Goal: Information Seeking & Learning: Learn about a topic

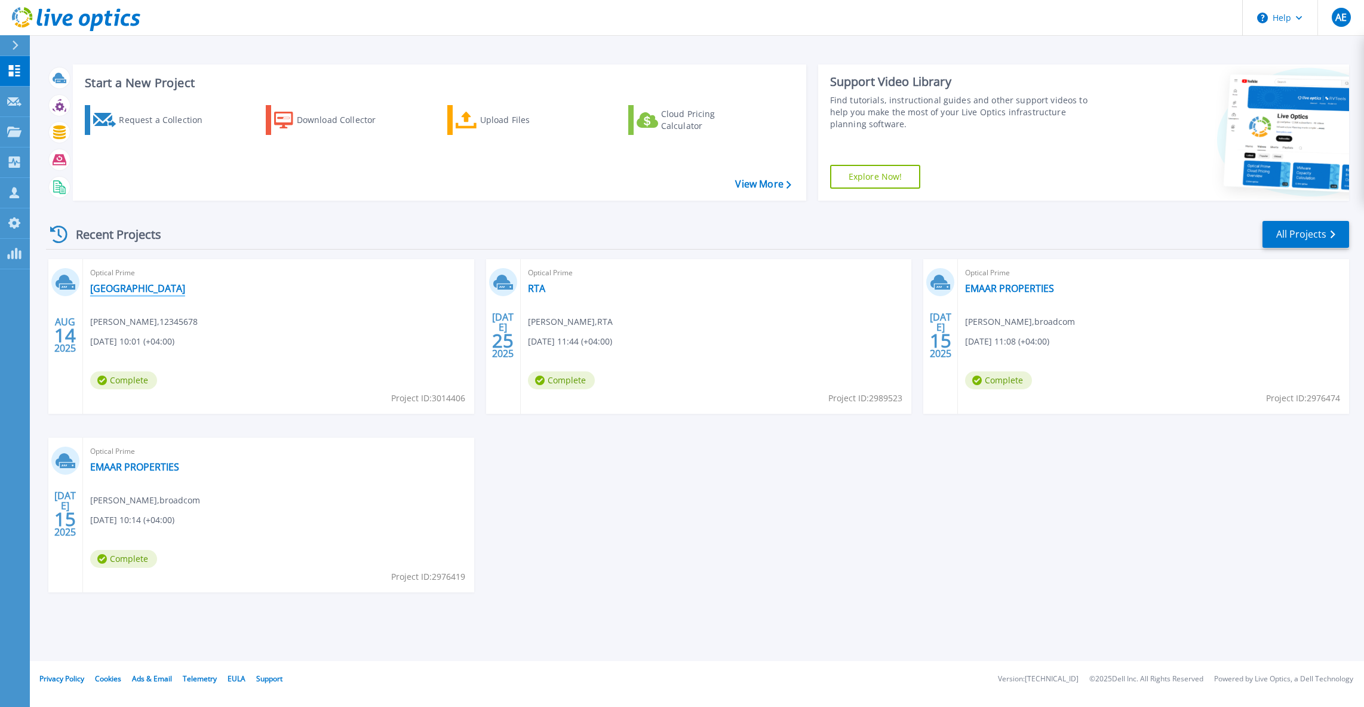
click at [127, 285] on link "[GEOGRAPHIC_DATA]" at bounding box center [137, 289] width 95 height 12
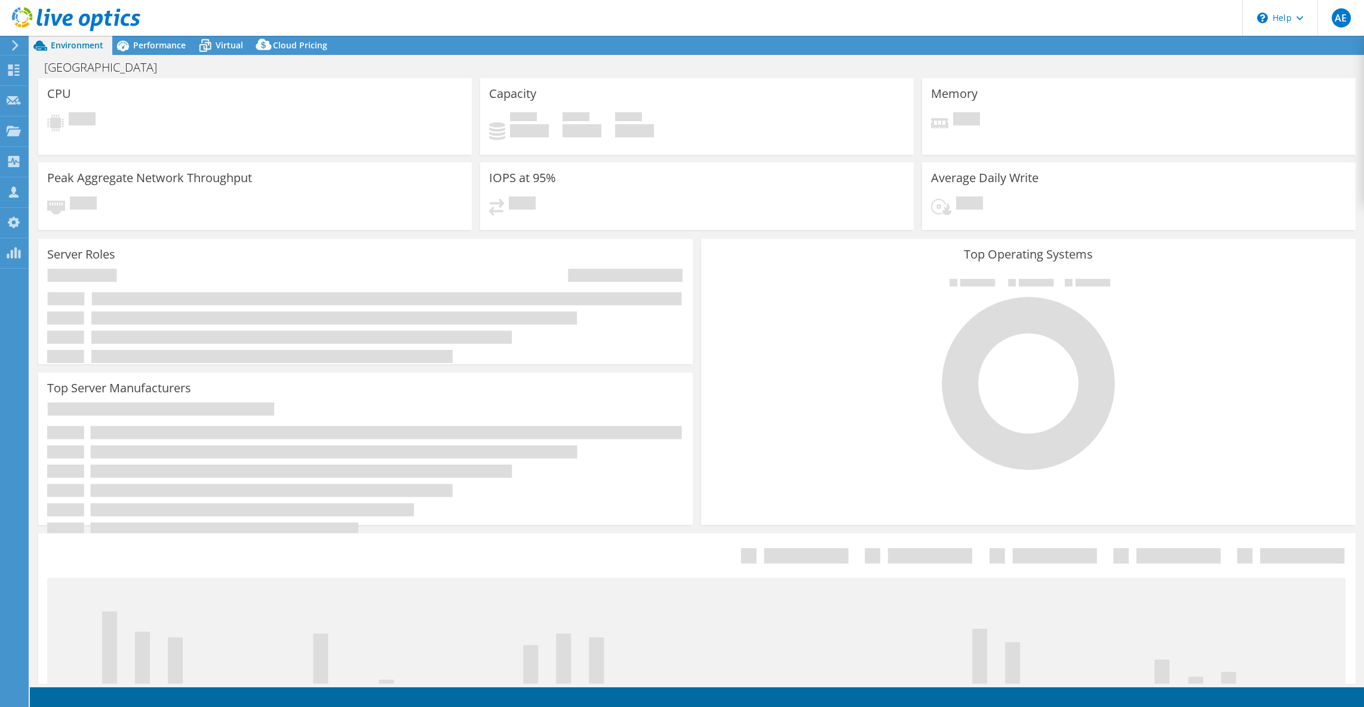
select select "USD"
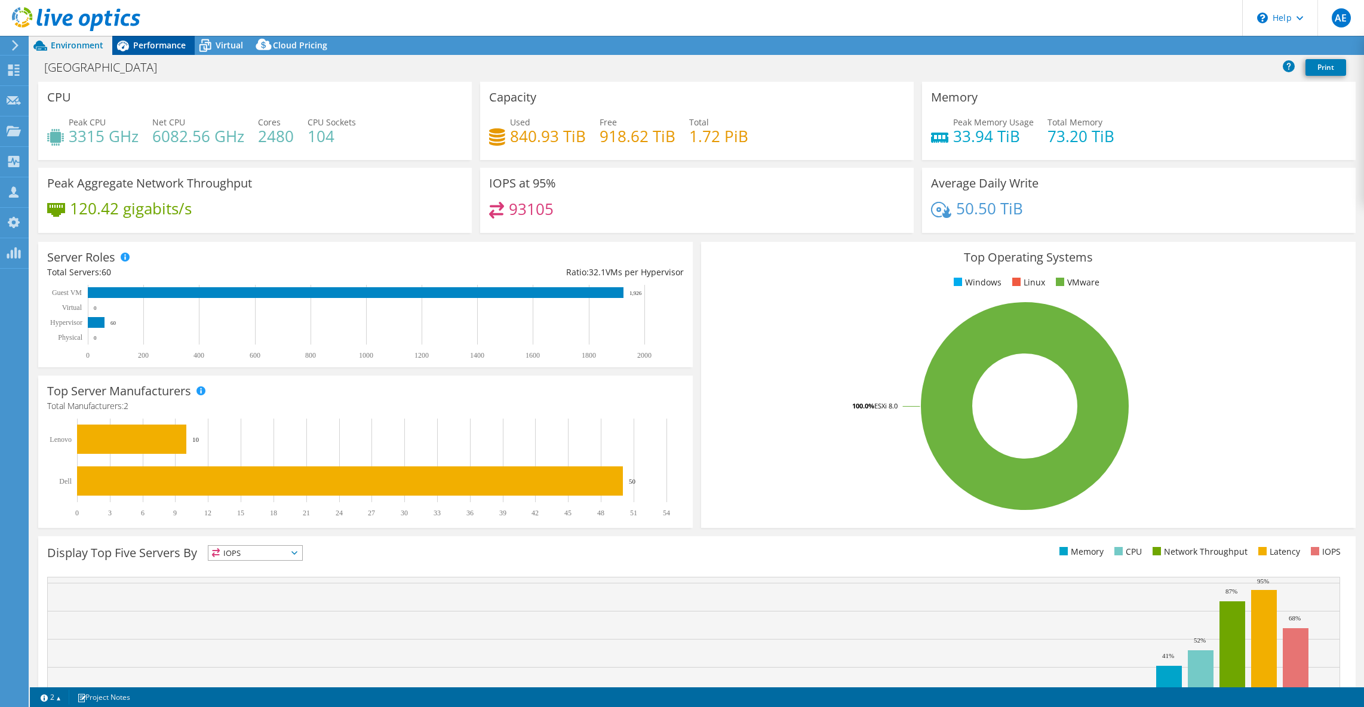
click at [155, 36] on div "Performance" at bounding box center [153, 45] width 82 height 19
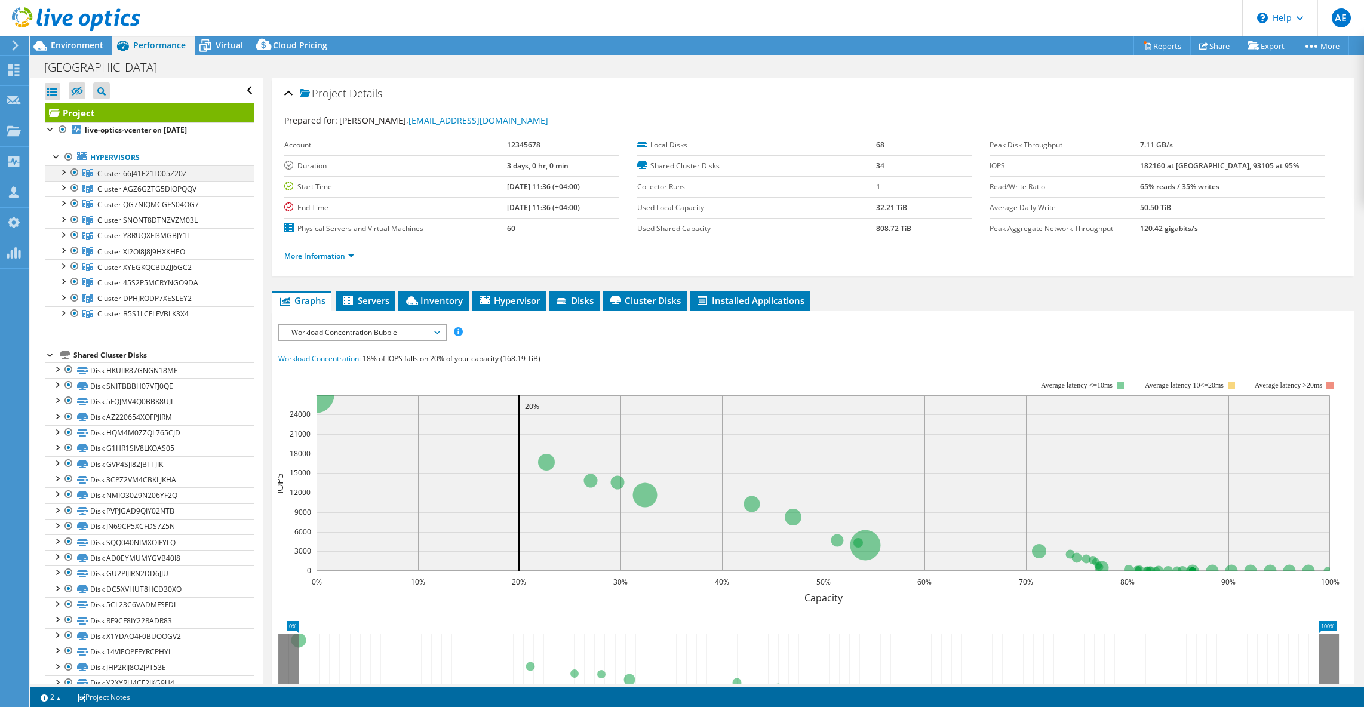
click at [63, 167] on div at bounding box center [63, 171] width 12 height 12
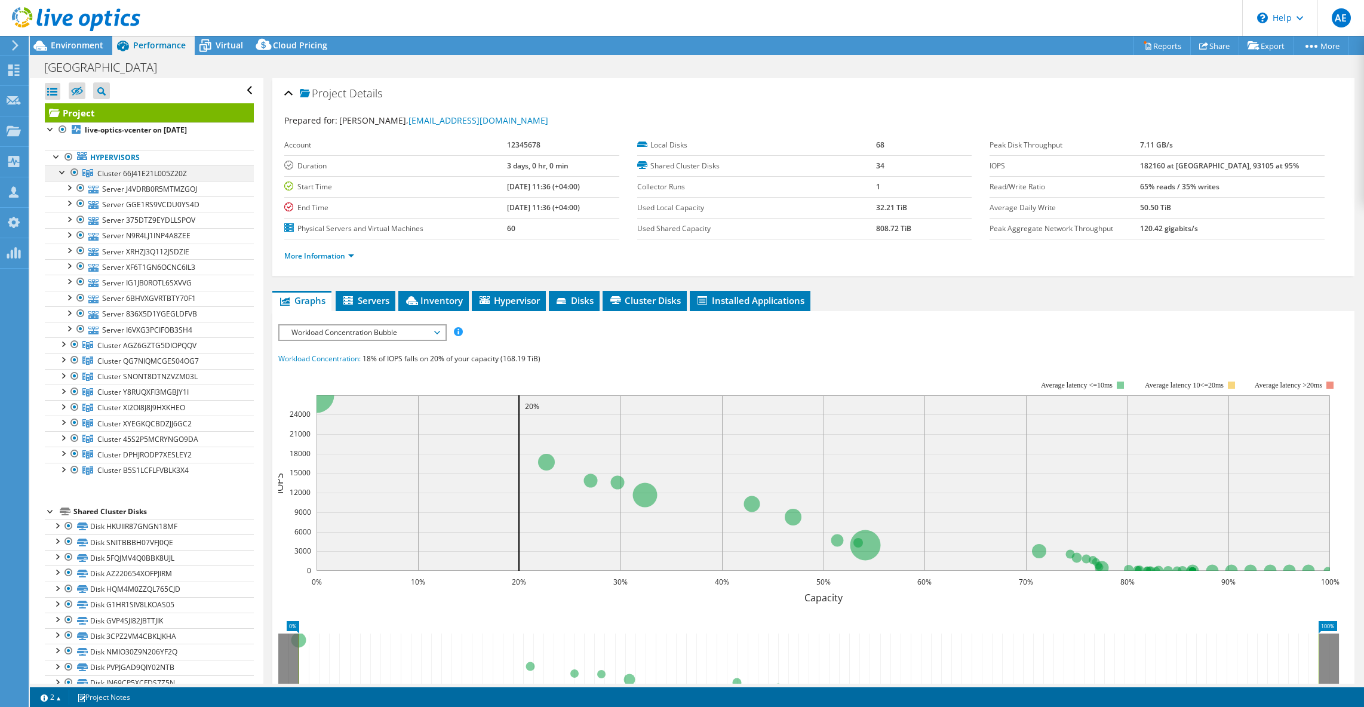
click at [62, 169] on div at bounding box center [63, 171] width 12 height 12
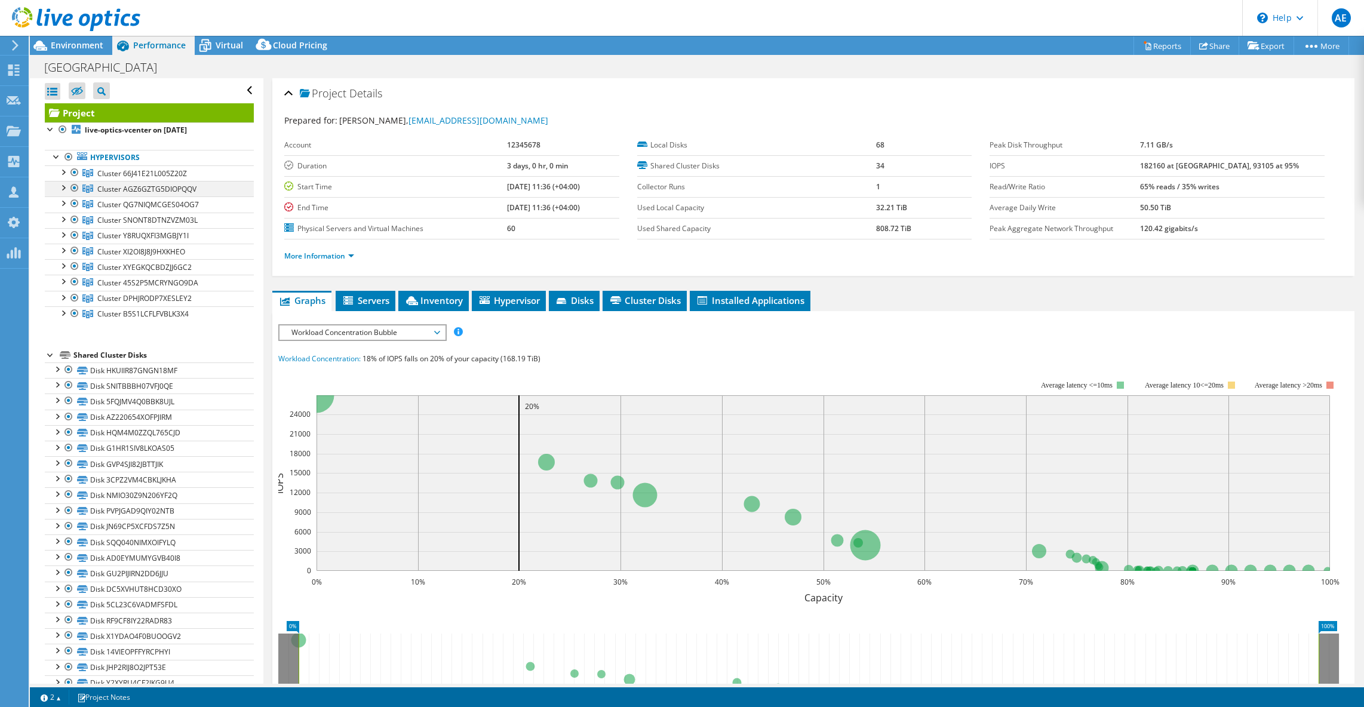
click at [64, 187] on div at bounding box center [63, 187] width 12 height 12
click at [66, 191] on div at bounding box center [63, 187] width 12 height 12
click at [64, 199] on div at bounding box center [63, 202] width 12 height 12
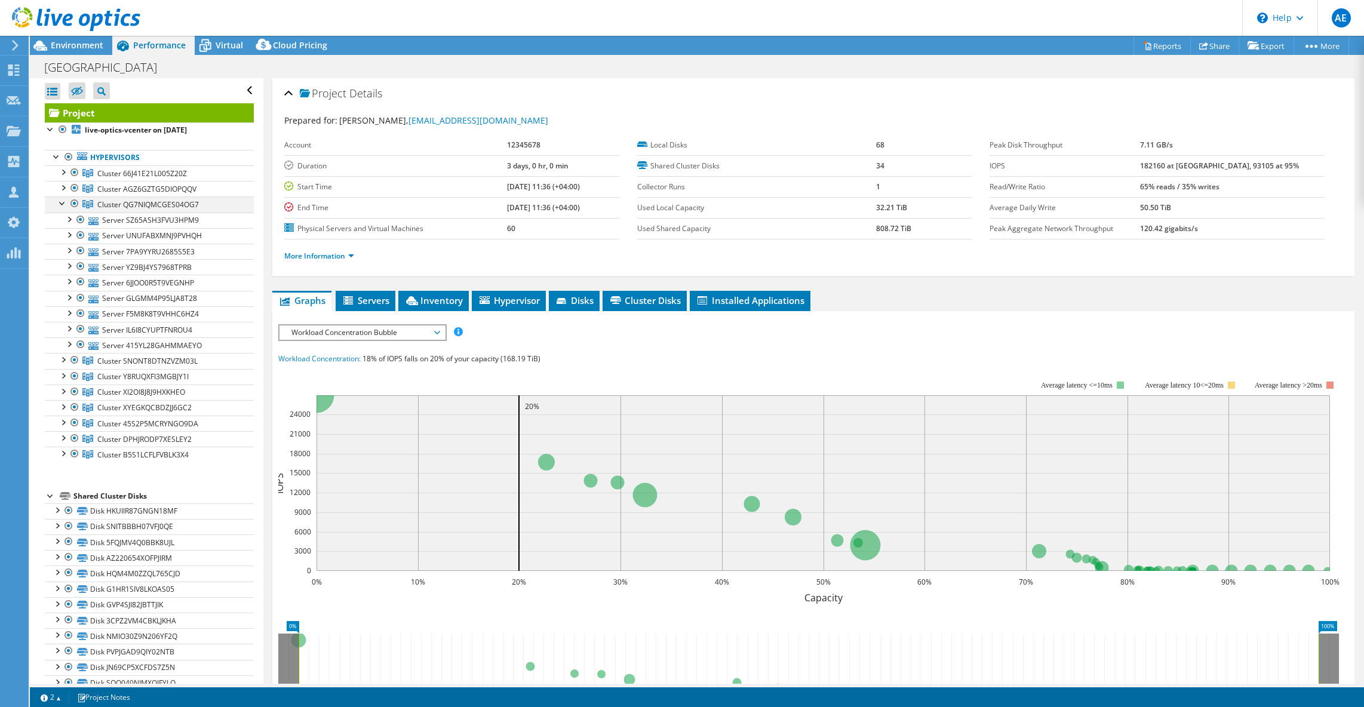
click at [60, 202] on div at bounding box center [63, 202] width 12 height 12
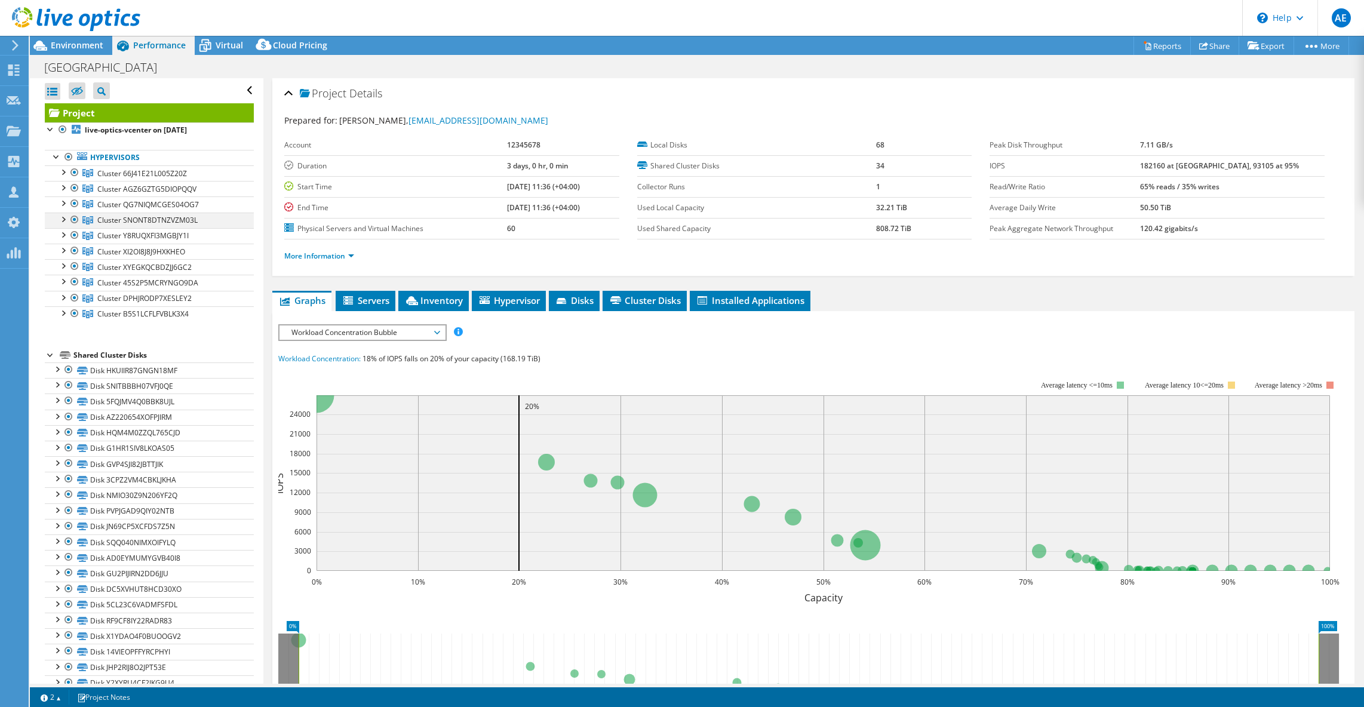
click at [63, 218] on div at bounding box center [63, 219] width 12 height 12
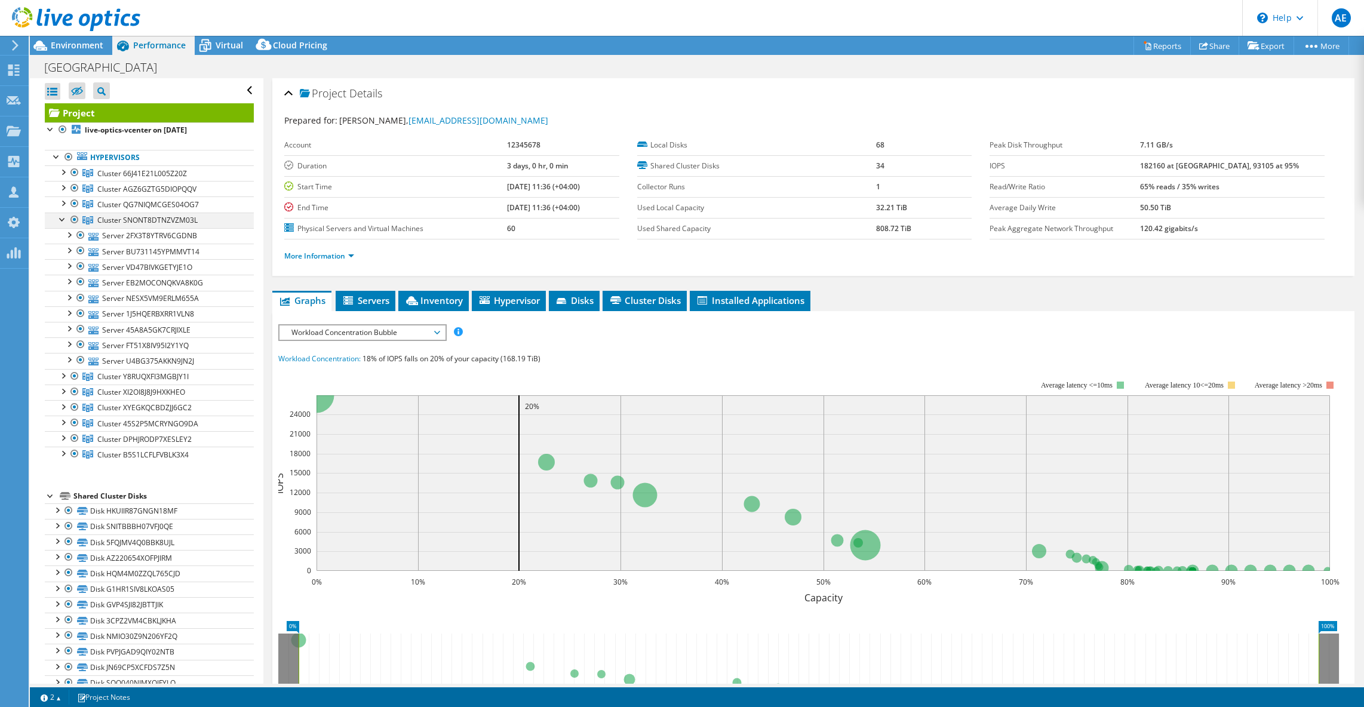
click at [59, 216] on div at bounding box center [63, 219] width 12 height 12
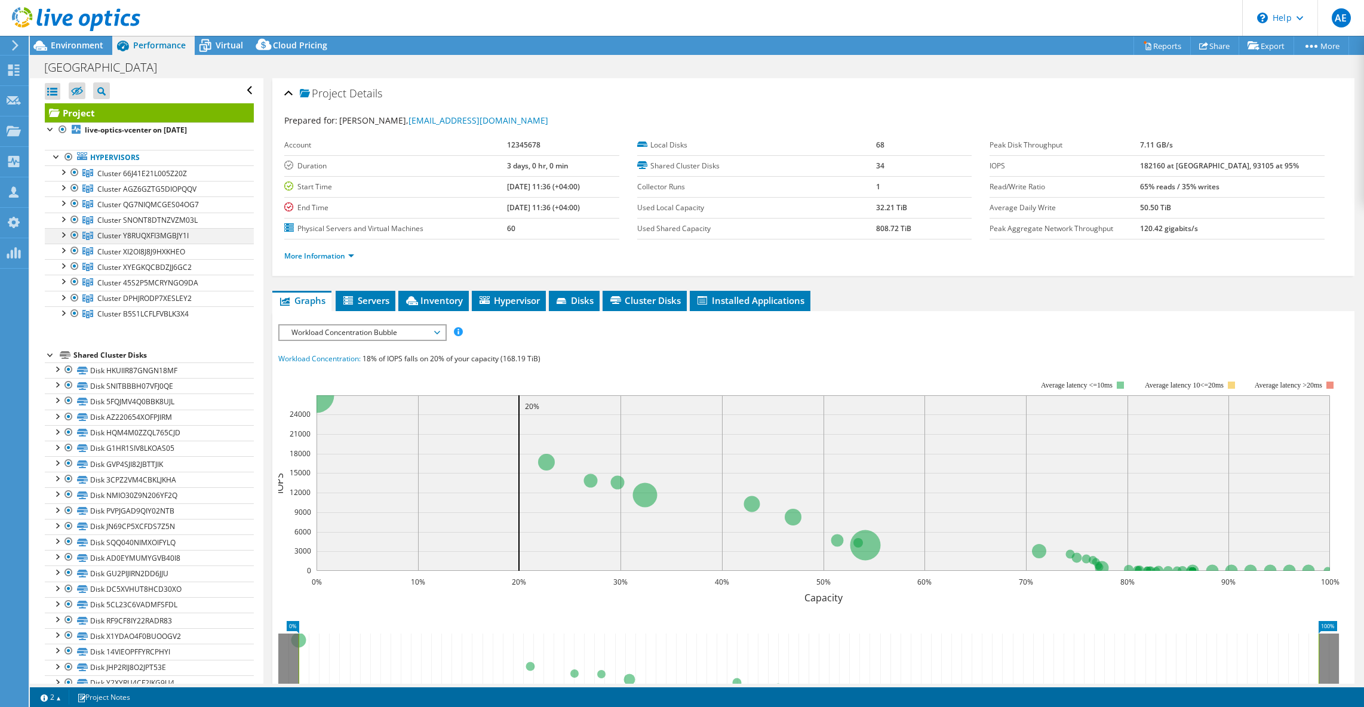
click at [62, 232] on div at bounding box center [63, 234] width 12 height 12
click at [63, 232] on div at bounding box center [63, 234] width 12 height 12
click at [60, 247] on div at bounding box center [63, 250] width 12 height 12
click at [57, 248] on div at bounding box center [63, 250] width 12 height 12
click at [60, 264] on div at bounding box center [63, 265] width 12 height 12
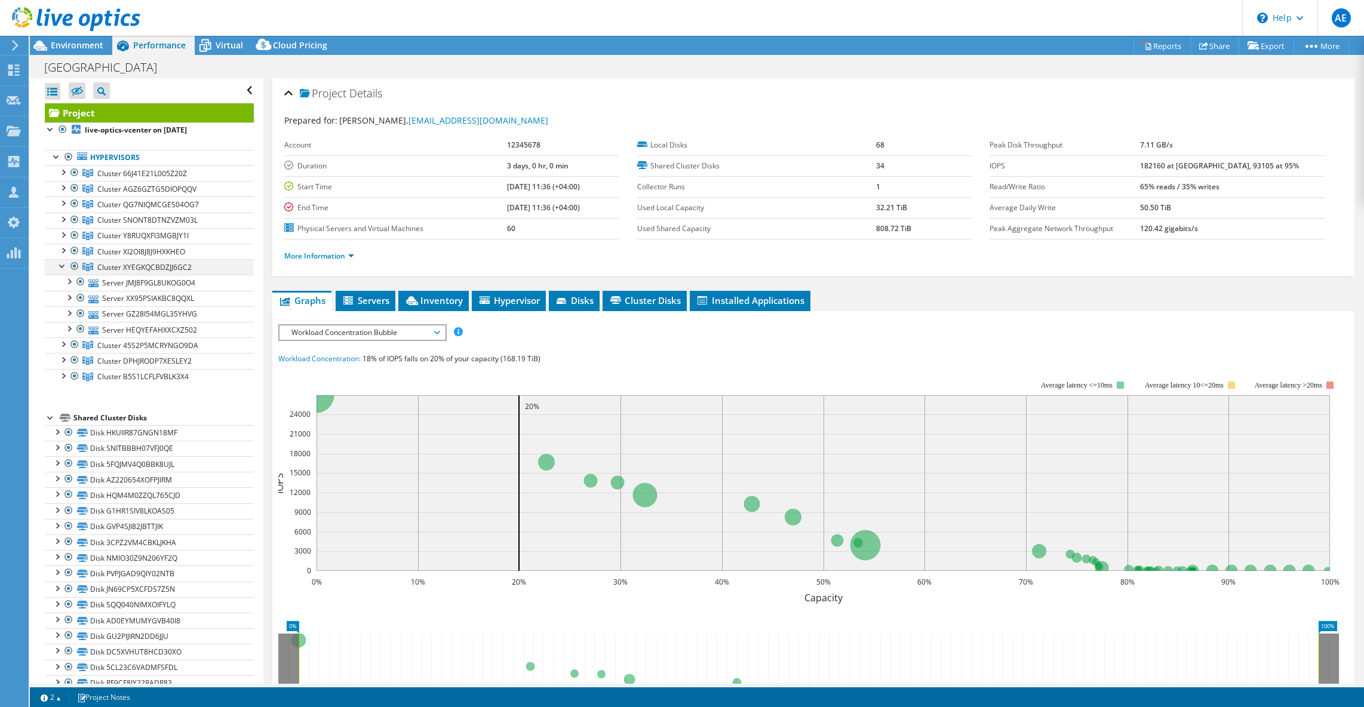
click at [63, 266] on div at bounding box center [63, 265] width 12 height 12
click at [63, 275] on div at bounding box center [63, 281] width 12 height 12
click at [62, 280] on div at bounding box center [63, 281] width 12 height 12
click at [63, 293] on div at bounding box center [63, 297] width 12 height 12
click at [63, 294] on div at bounding box center [63, 297] width 12 height 12
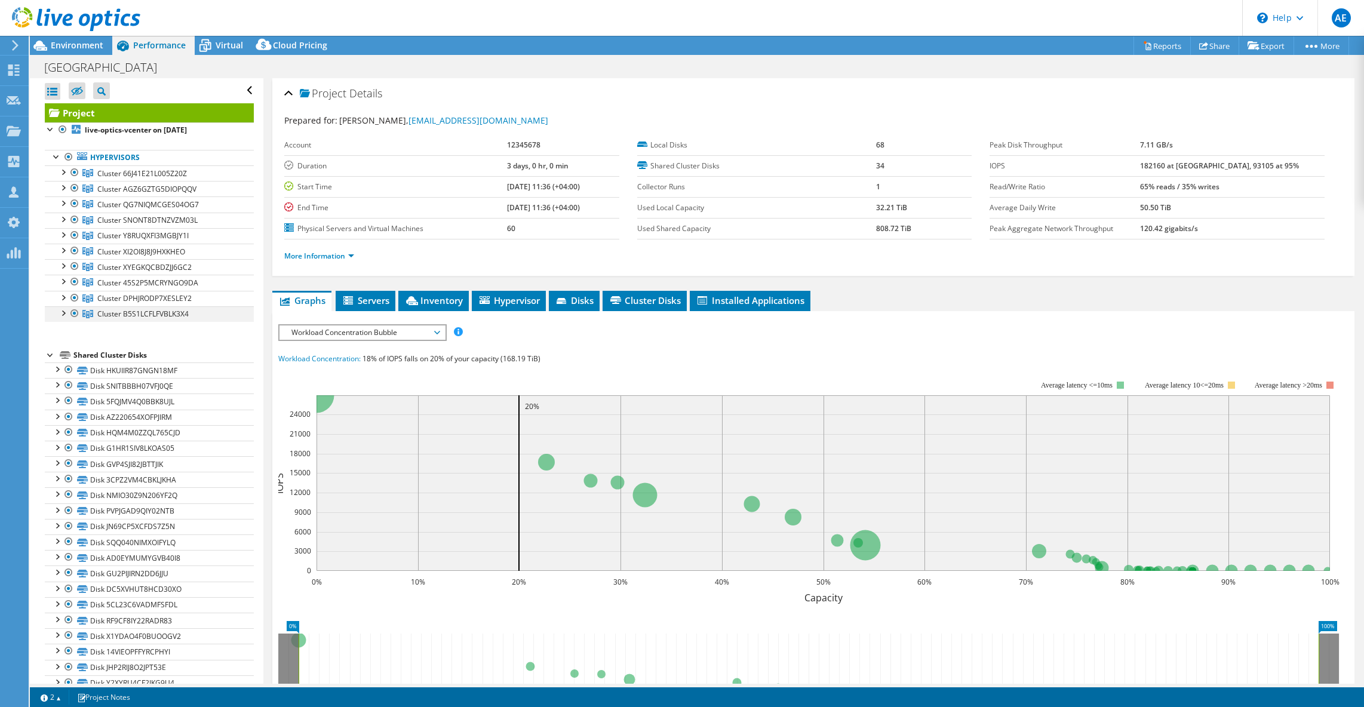
click at [61, 312] on div at bounding box center [63, 312] width 12 height 12
